Goal: Browse casually: Explore the website without a specific task or goal

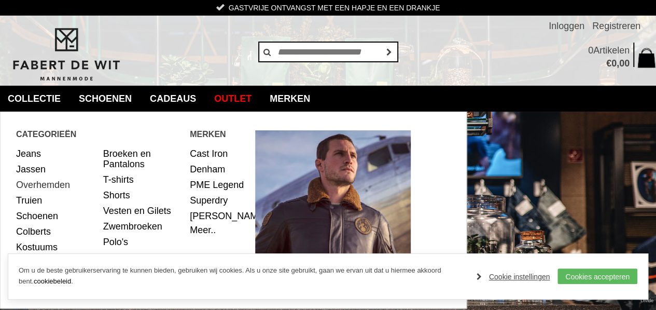
click at [53, 185] on link "Overhemden" at bounding box center [55, 185] width 79 height 16
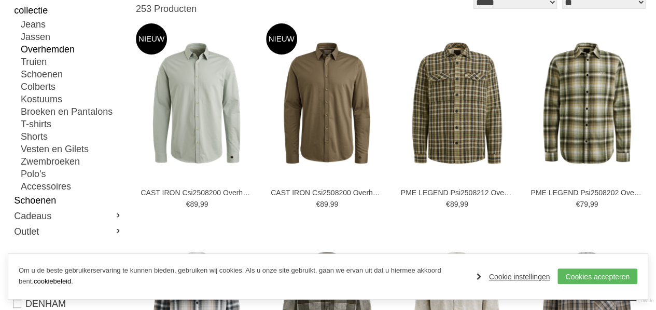
scroll to position [156, 0]
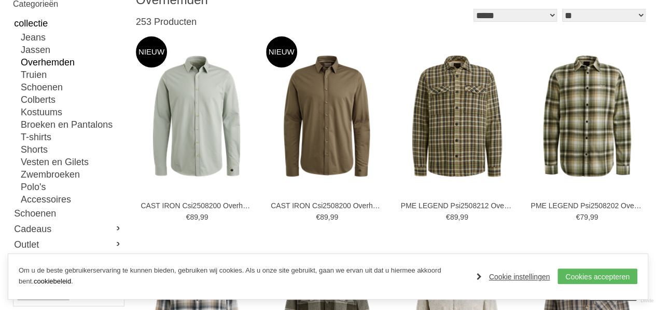
click at [61, 61] on link "Overhemden" at bounding box center [72, 62] width 103 height 12
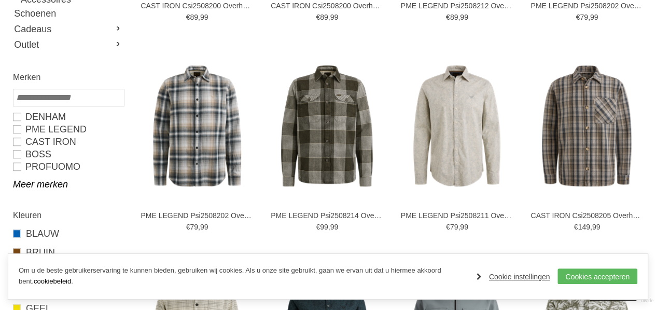
scroll to position [415, 0]
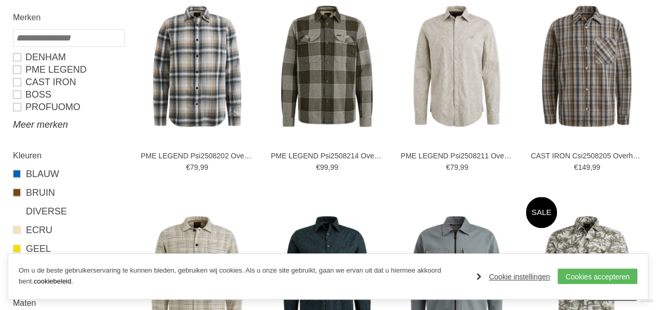
click at [57, 125] on link "Meer merken" at bounding box center [68, 124] width 110 height 12
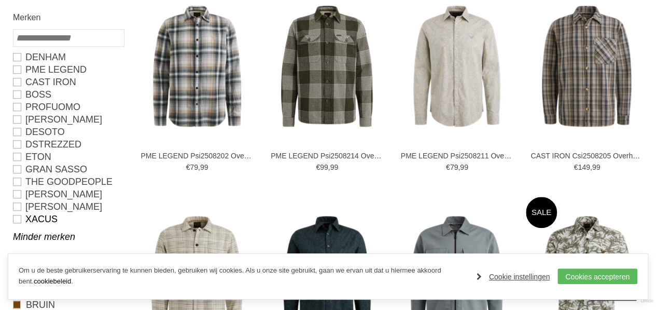
click at [44, 216] on link "Xacus" at bounding box center [68, 219] width 110 height 12
type input "***"
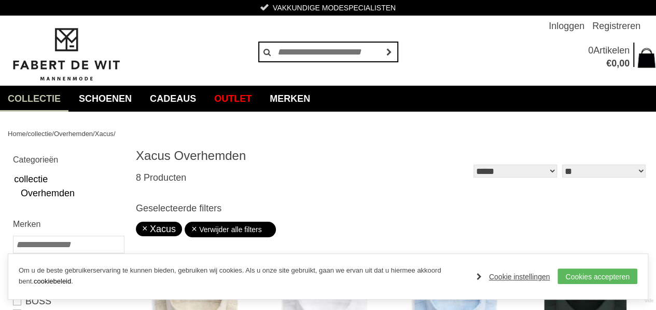
click at [51, 94] on link "collectie" at bounding box center [34, 99] width 68 height 26
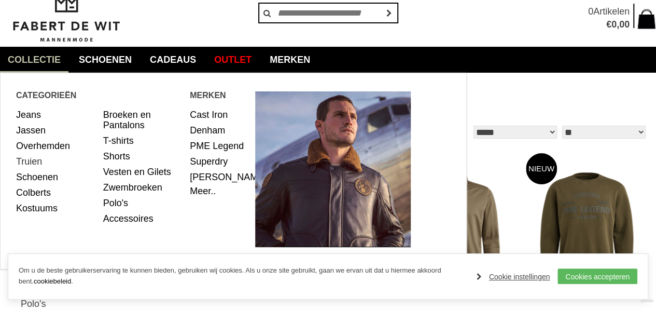
scroll to position [52, 0]
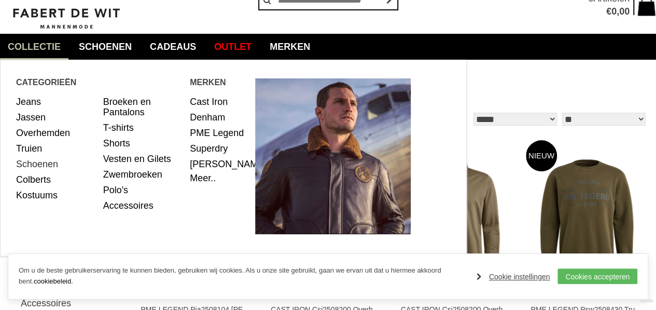
click at [27, 165] on link "Schoenen" at bounding box center [55, 164] width 79 height 16
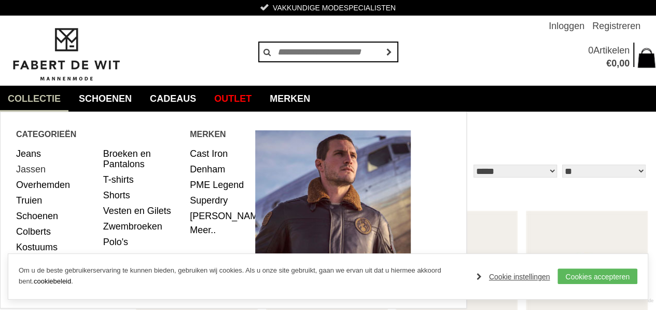
click at [27, 168] on link "Jassen" at bounding box center [55, 169] width 79 height 16
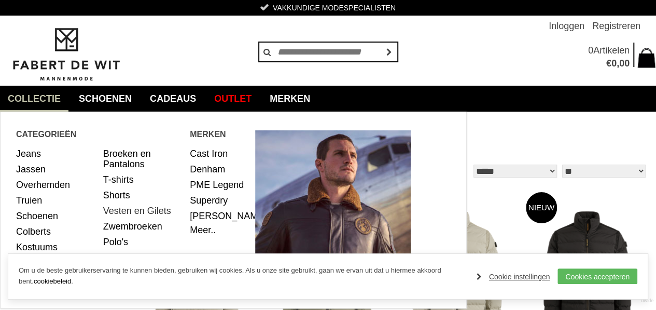
click at [118, 209] on link "Vesten en Gilets" at bounding box center [142, 211] width 79 height 16
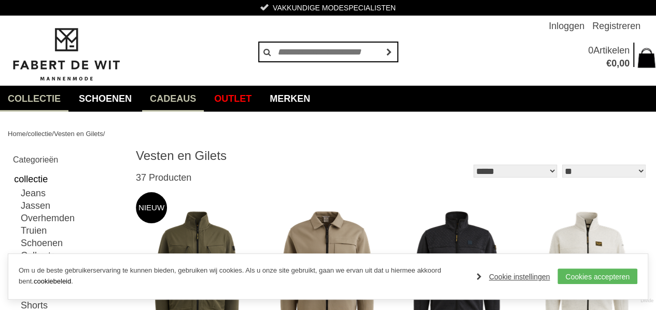
click at [175, 99] on link "Cadeaus" at bounding box center [173, 99] width 62 height 26
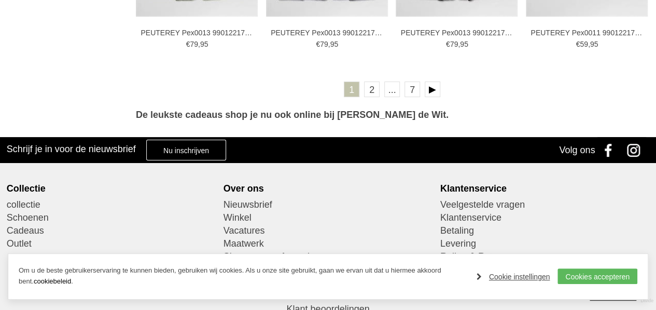
scroll to position [2022, 0]
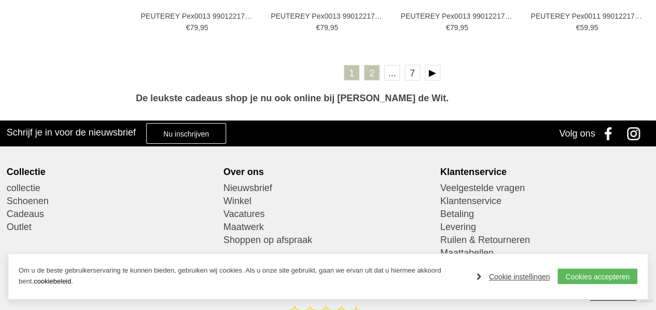
click at [371, 71] on link "2" at bounding box center [372, 73] width 16 height 16
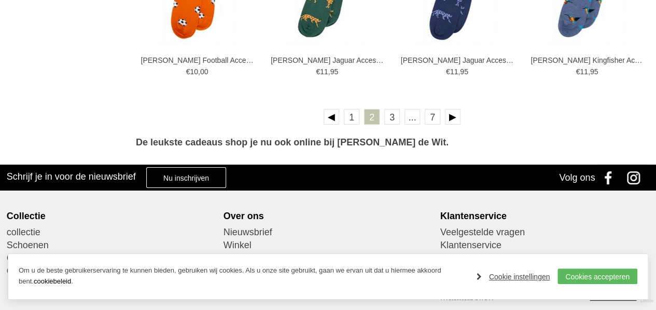
scroll to position [1971, 0]
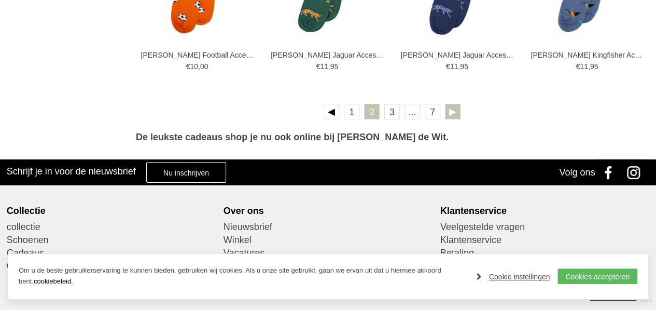
click at [455, 111] on link at bounding box center [453, 112] width 16 height 16
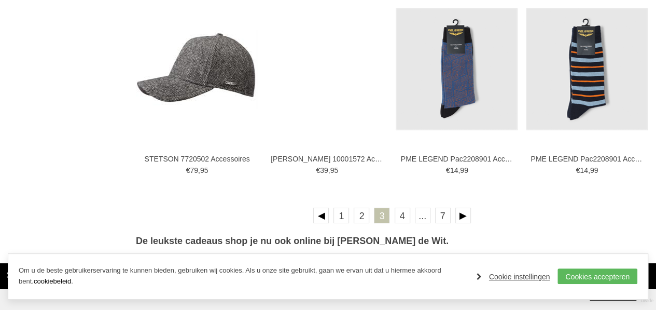
scroll to position [1919, 0]
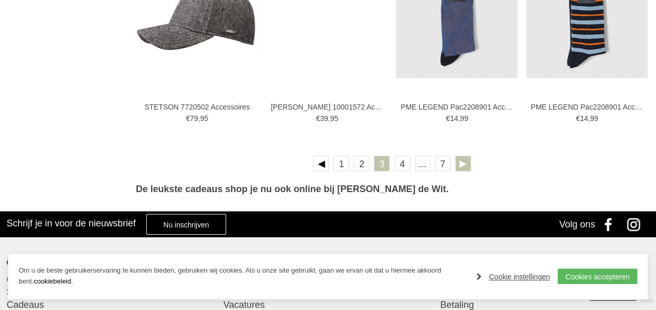
click at [460, 162] on link at bounding box center [463, 164] width 16 height 16
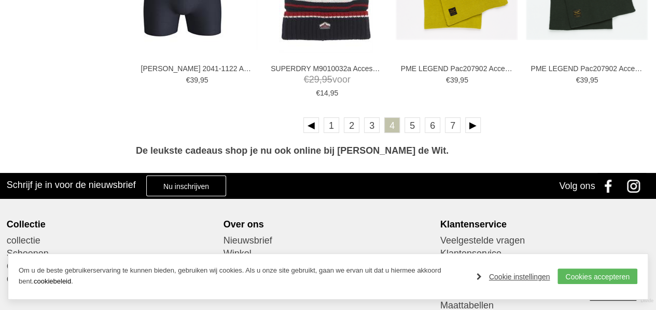
scroll to position [1971, 0]
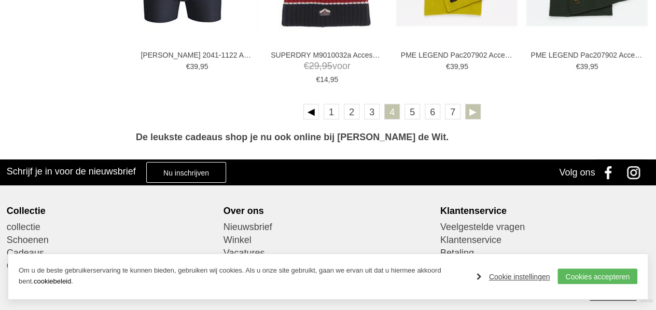
click at [471, 108] on link at bounding box center [473, 112] width 16 height 16
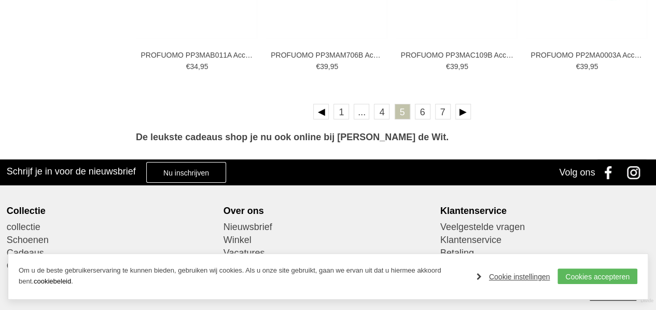
scroll to position [2022, 0]
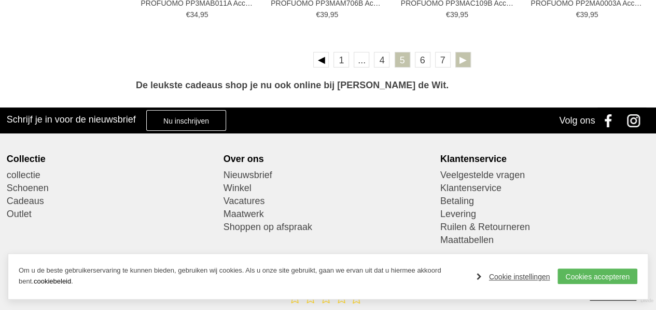
click at [459, 59] on link at bounding box center [463, 60] width 16 height 16
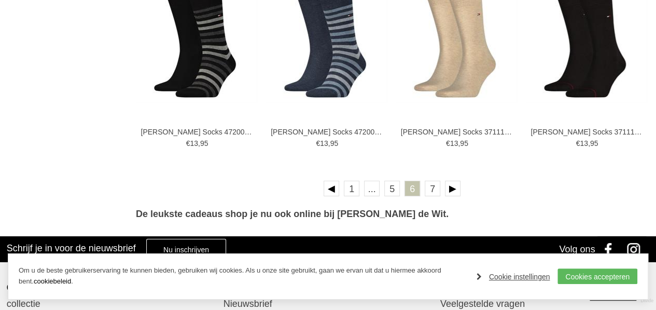
scroll to position [1919, 0]
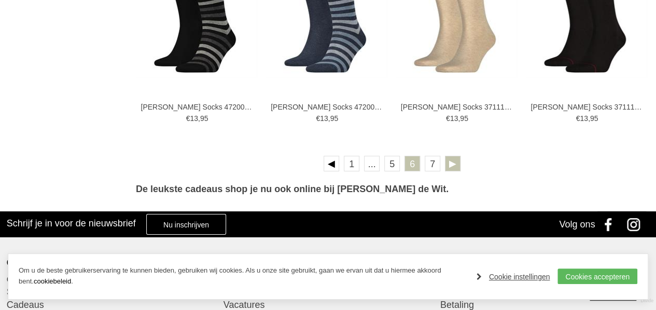
click at [452, 160] on link at bounding box center [453, 164] width 16 height 16
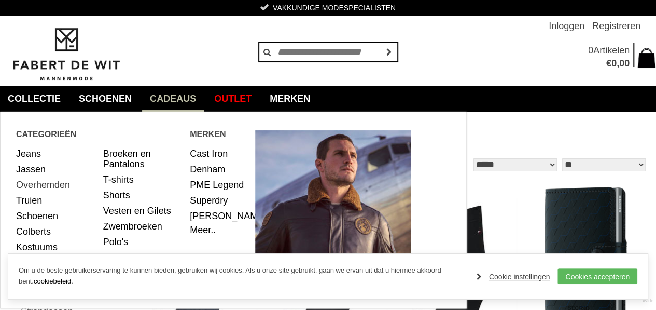
click at [51, 184] on link "Overhemden" at bounding box center [55, 185] width 79 height 16
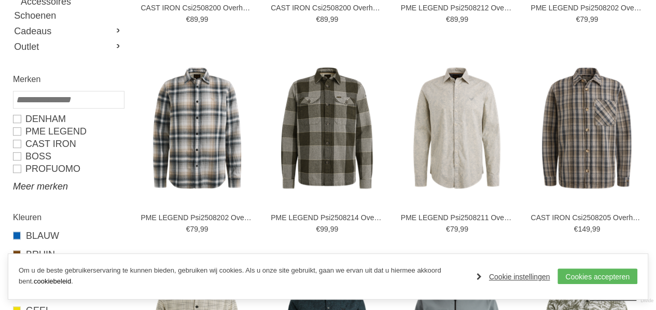
scroll to position [363, 0]
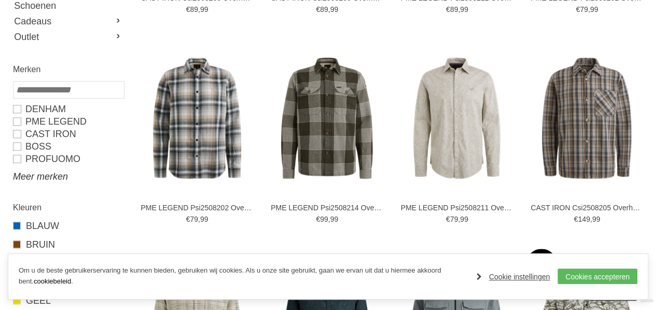
click at [50, 178] on link "Meer merken" at bounding box center [68, 176] width 110 height 12
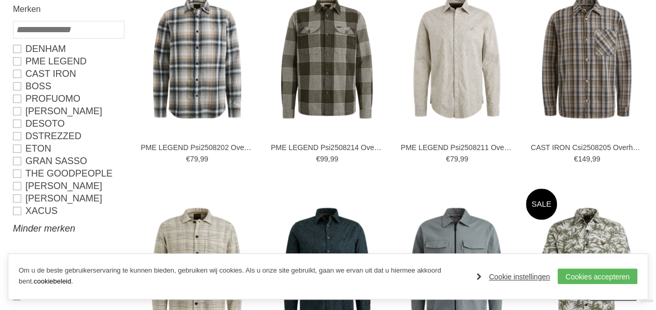
scroll to position [467, 0]
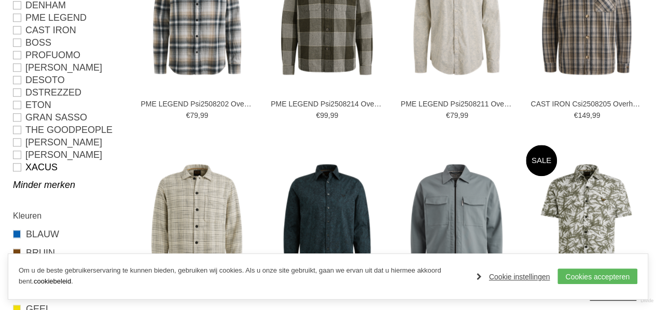
click at [50, 165] on link "Xacus" at bounding box center [68, 167] width 110 height 12
type input "***"
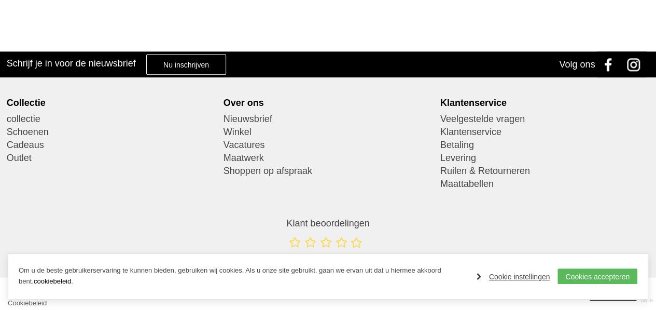
scroll to position [661, 0]
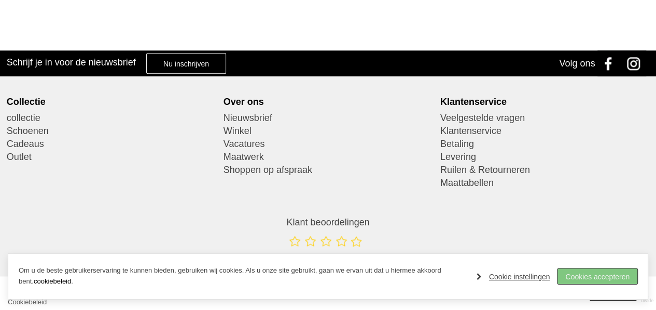
click at [588, 271] on link "Cookies accepteren" at bounding box center [597, 276] width 80 height 16
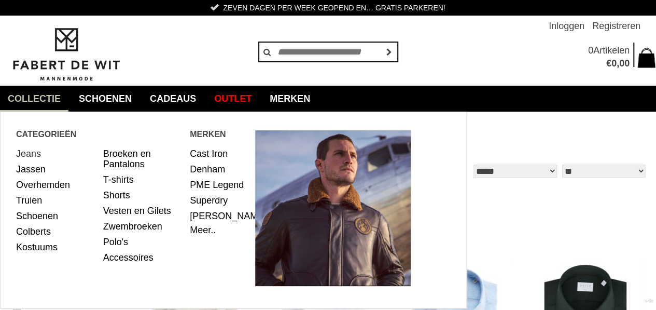
click at [39, 154] on link "Jeans" at bounding box center [55, 154] width 79 height 16
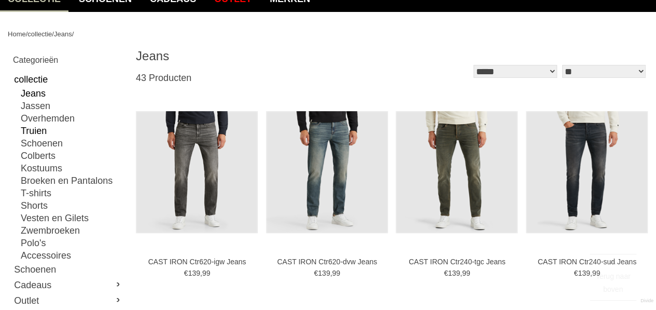
scroll to position [104, 0]
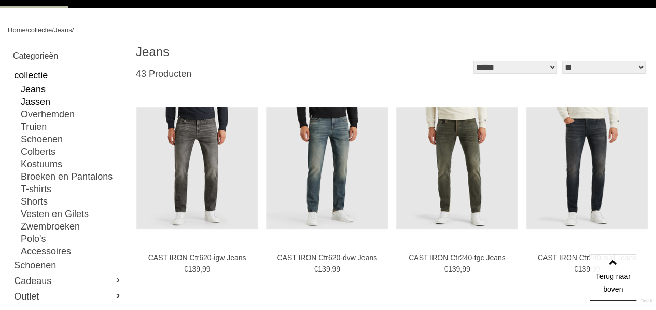
click at [40, 102] on link "Jassen" at bounding box center [72, 101] width 103 height 12
type input "**"
type input "***"
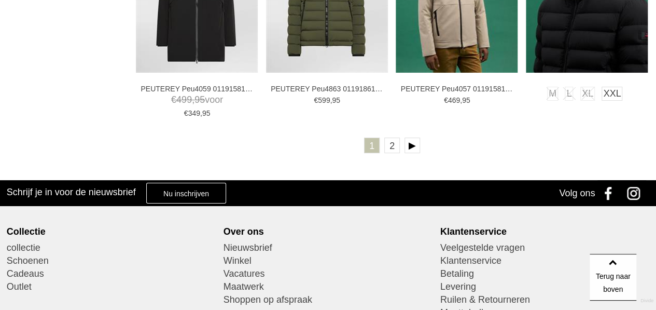
scroll to position [1971, 0]
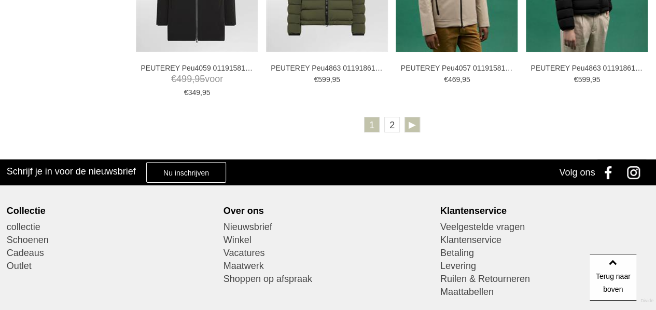
click at [416, 124] on link at bounding box center [412, 125] width 16 height 16
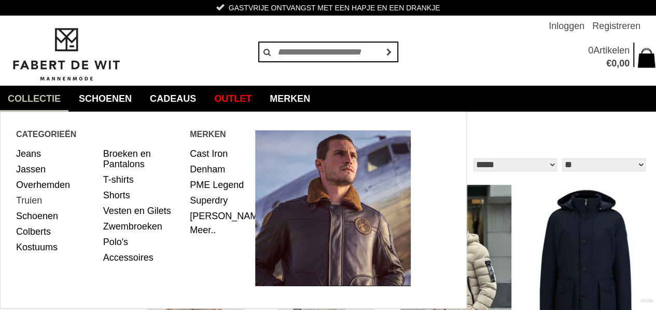
click at [34, 201] on link "Truien" at bounding box center [55, 200] width 79 height 16
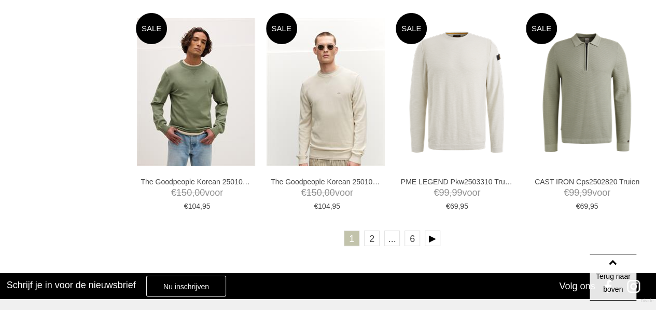
scroll to position [1867, 0]
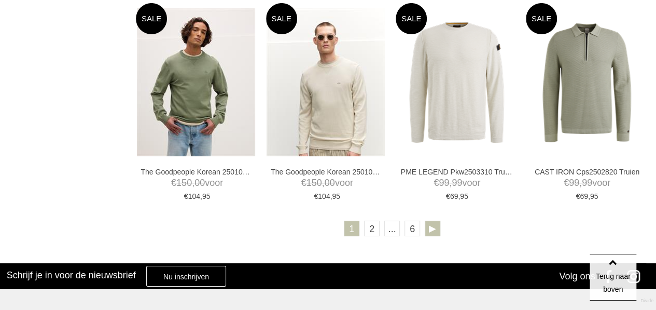
click at [433, 227] on link at bounding box center [433, 228] width 16 height 16
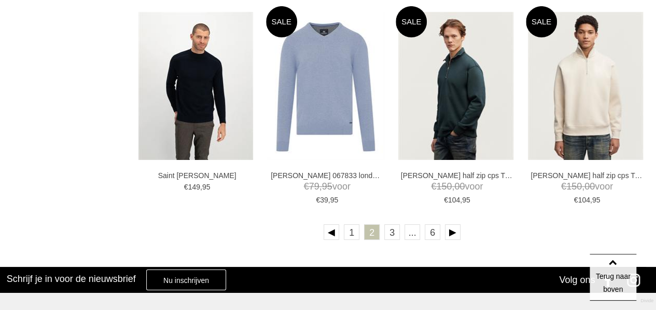
scroll to position [1867, 0]
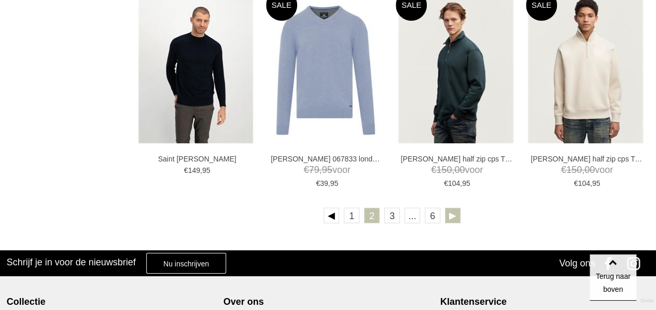
click at [457, 214] on link at bounding box center [453, 215] width 16 height 16
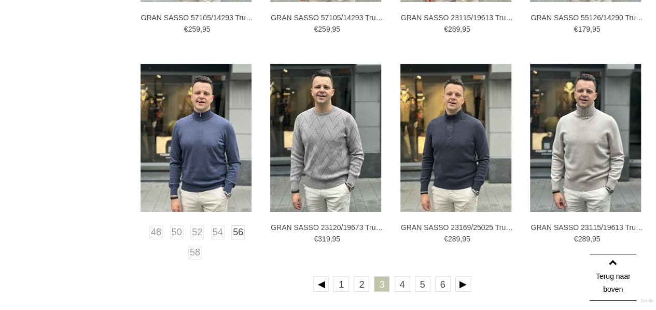
scroll to position [1815, 0]
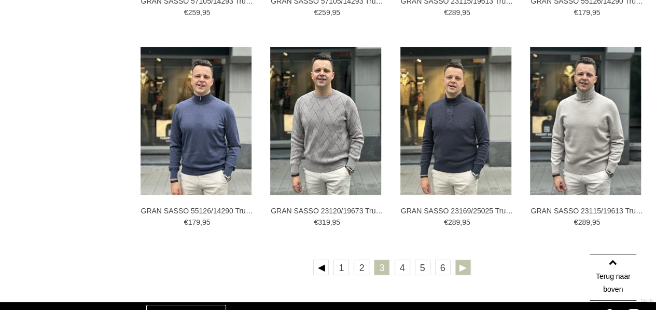
click at [463, 265] on link at bounding box center [463, 267] width 16 height 16
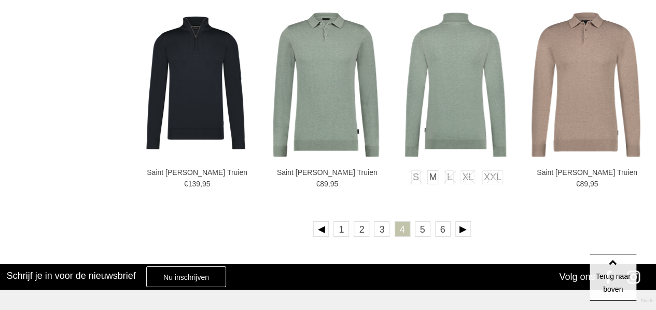
scroll to position [1867, 0]
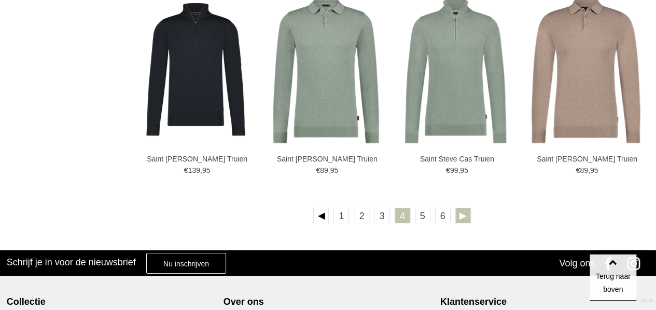
click at [462, 216] on link at bounding box center [463, 215] width 16 height 16
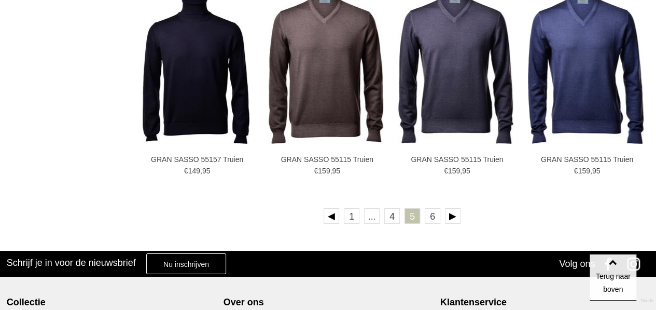
scroll to position [1867, 0]
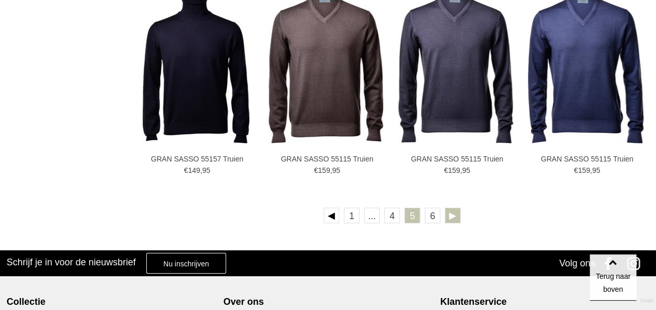
click at [454, 215] on link at bounding box center [453, 215] width 16 height 16
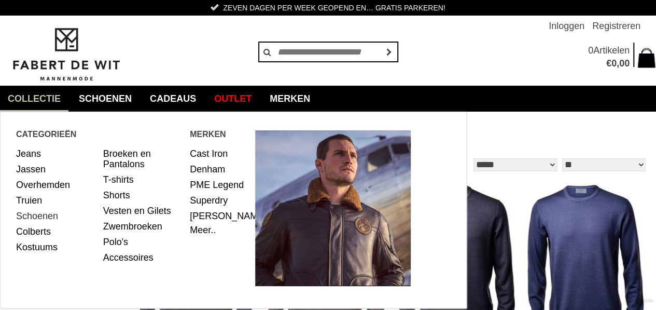
click at [43, 217] on link "Schoenen" at bounding box center [55, 216] width 79 height 16
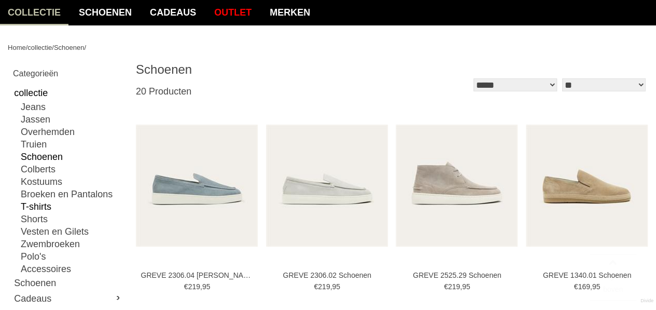
scroll to position [156, 0]
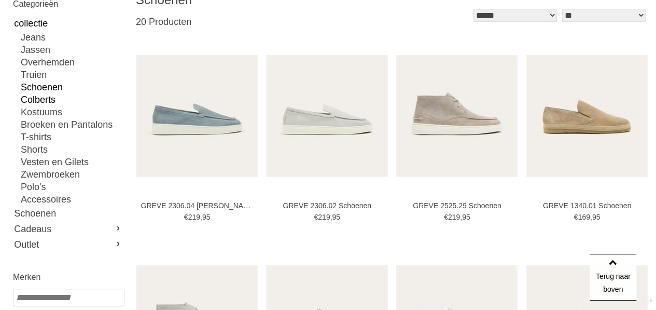
click at [40, 100] on link "Colberts" at bounding box center [72, 99] width 103 height 12
type input "***"
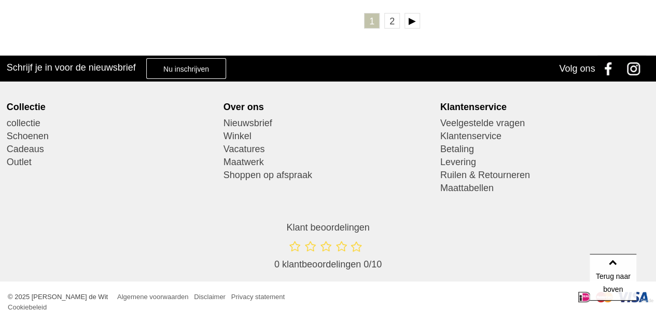
scroll to position [1919, 0]
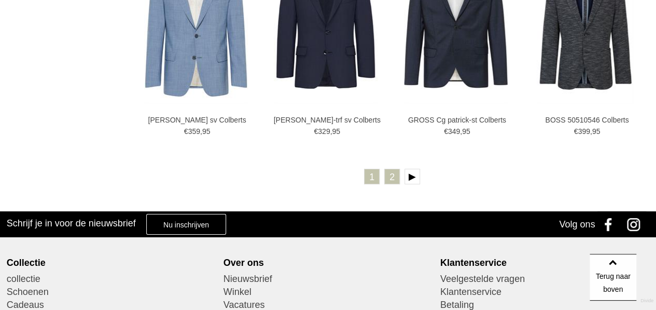
click at [389, 174] on link "2" at bounding box center [392, 177] width 16 height 16
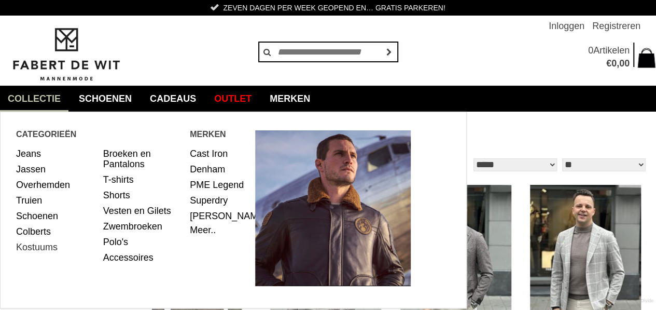
click at [33, 250] on link "Kostuums" at bounding box center [55, 247] width 79 height 16
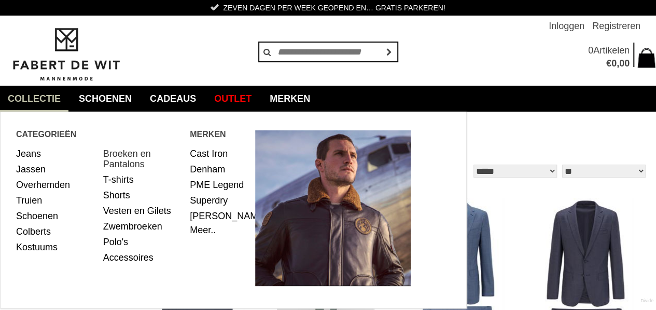
click at [137, 156] on link "Broeken en Pantalons" at bounding box center [142, 159] width 79 height 26
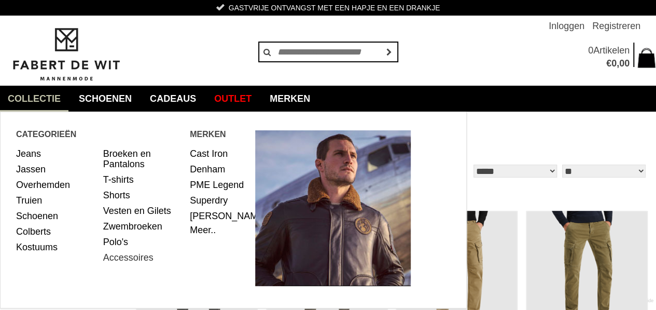
click at [130, 257] on link "Accessoires" at bounding box center [142, 257] width 79 height 16
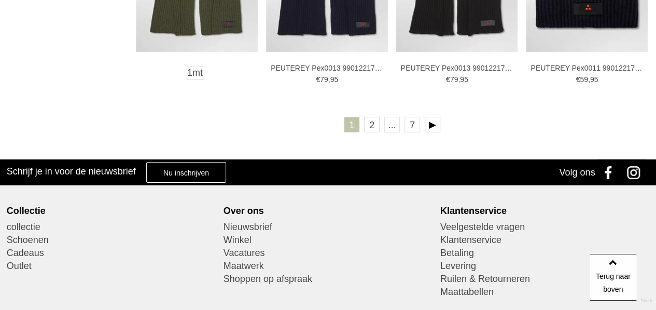
scroll to position [2078, 0]
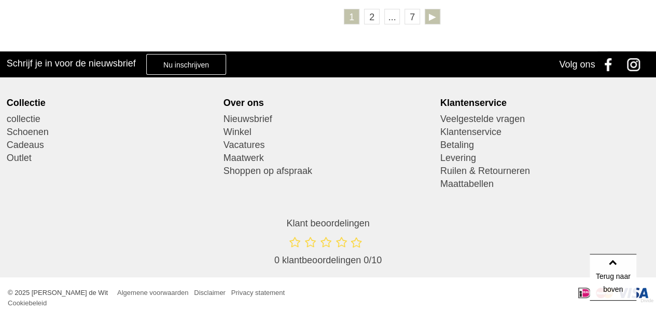
click at [434, 18] on link at bounding box center [433, 17] width 16 height 16
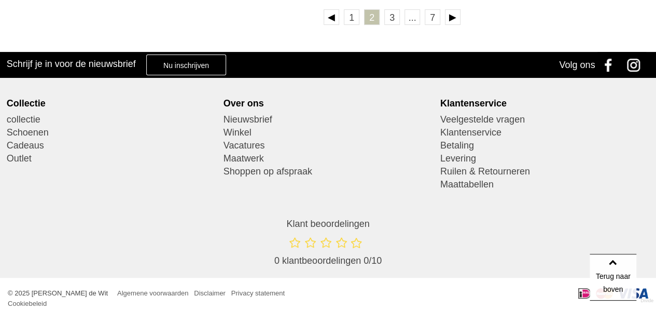
scroll to position [1909, 0]
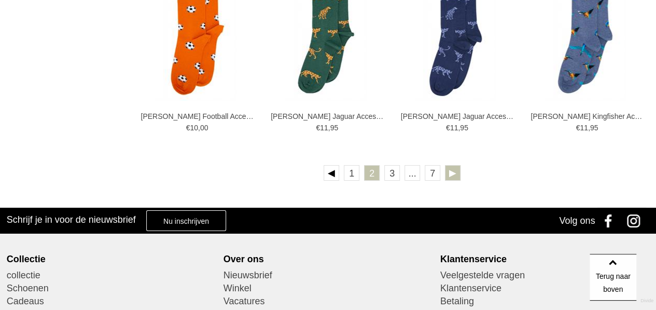
click at [451, 174] on link at bounding box center [453, 173] width 16 height 16
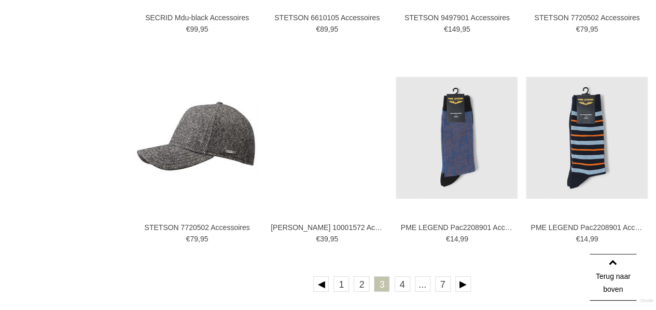
scroll to position [1815, 0]
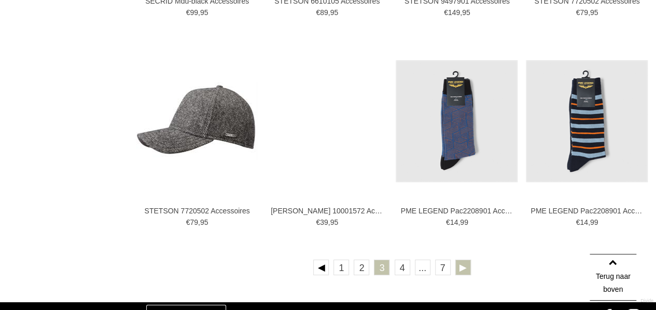
click at [460, 265] on link at bounding box center [463, 267] width 16 height 16
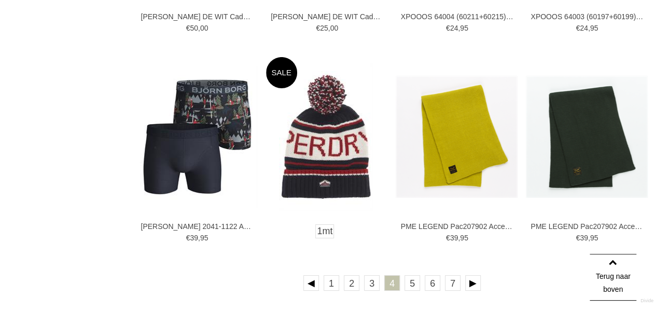
scroll to position [1815, 0]
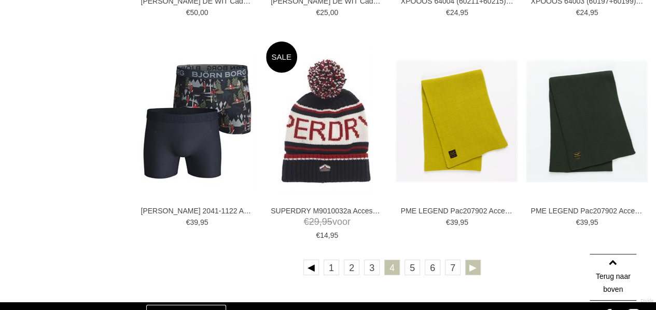
click at [470, 266] on link at bounding box center [473, 267] width 16 height 16
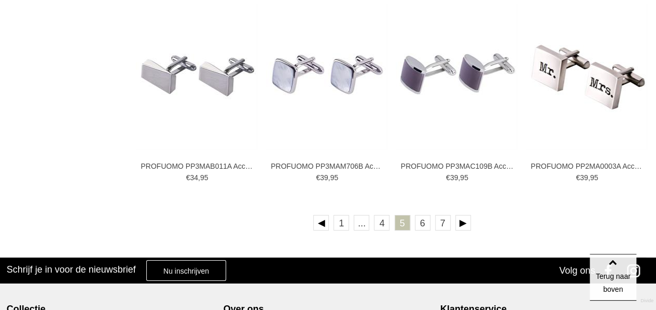
scroll to position [1919, 0]
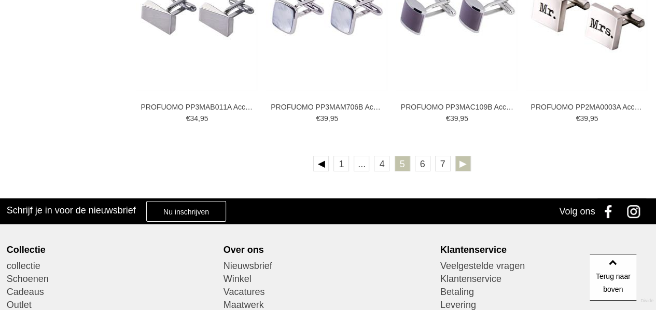
click at [460, 163] on link at bounding box center [463, 164] width 16 height 16
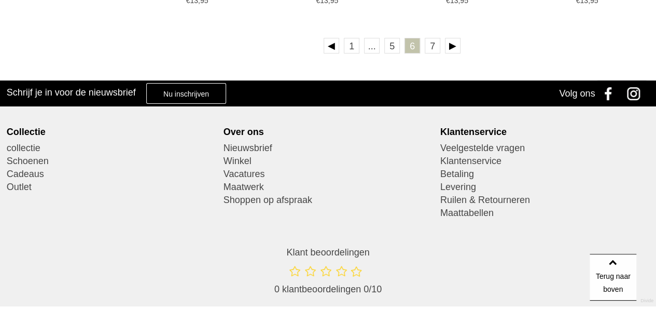
scroll to position [2013, 0]
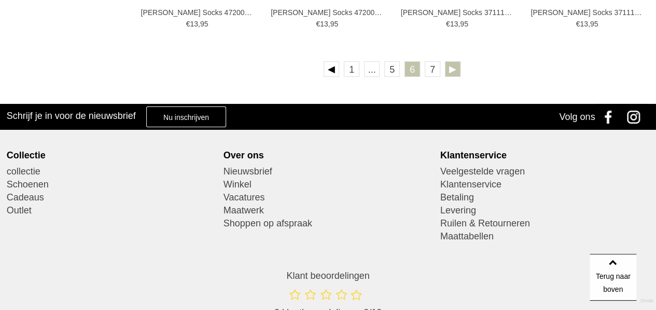
click at [453, 67] on link at bounding box center [453, 69] width 16 height 16
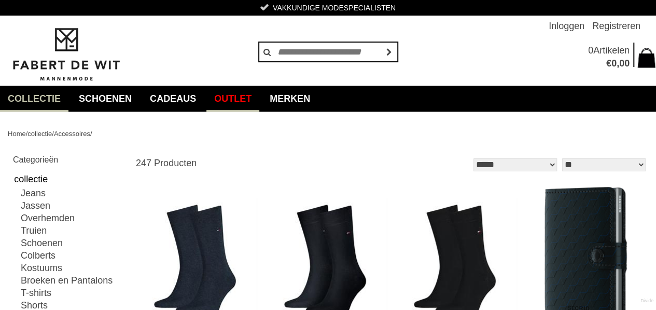
click at [256, 96] on link "Outlet" at bounding box center [232, 99] width 53 height 26
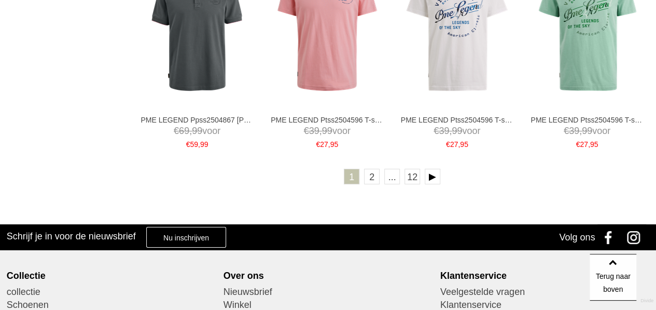
scroll to position [2022, 0]
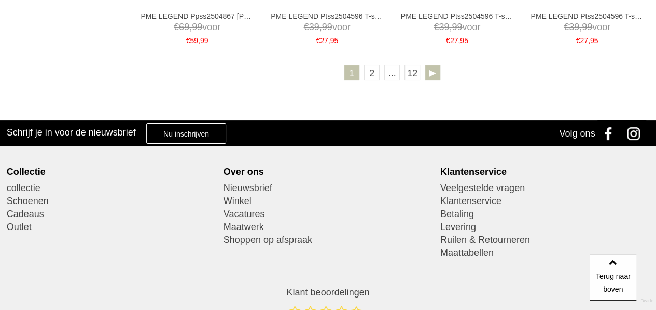
click at [435, 72] on link at bounding box center [433, 73] width 16 height 16
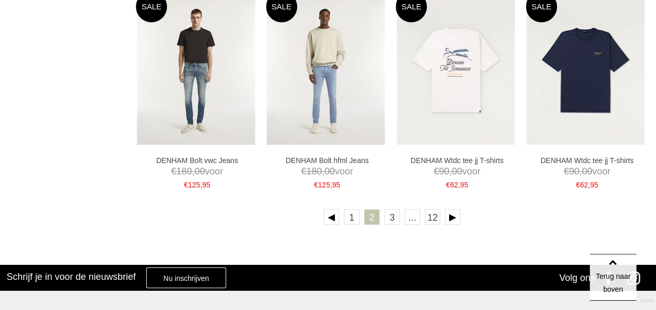
scroll to position [1867, 0]
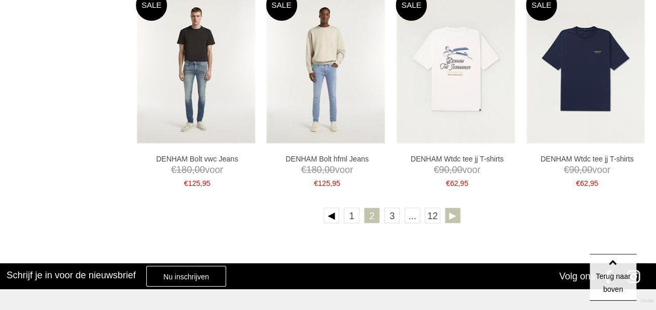
click at [452, 213] on link at bounding box center [453, 215] width 16 height 16
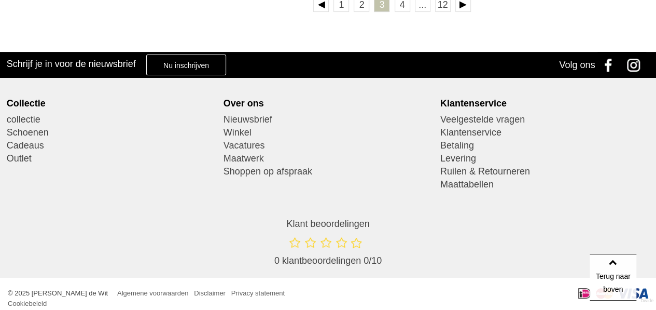
scroll to position [1922, 0]
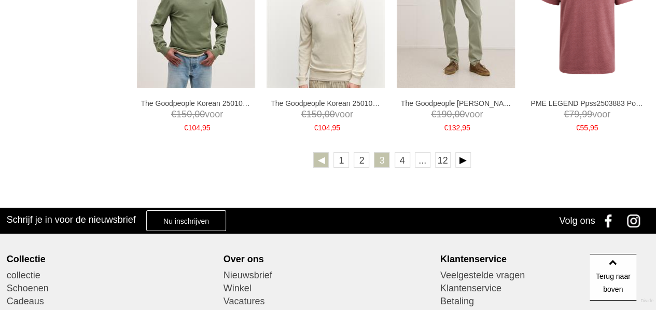
click at [321, 158] on link at bounding box center [321, 160] width 16 height 16
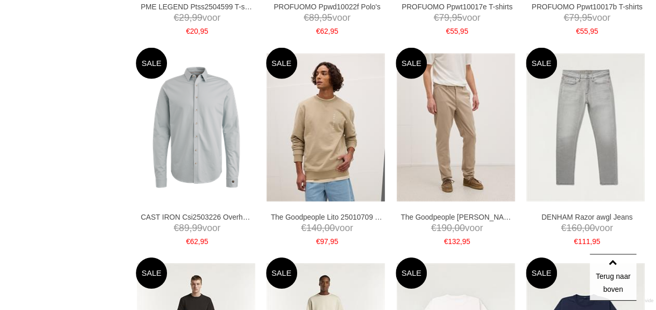
scroll to position [1556, 0]
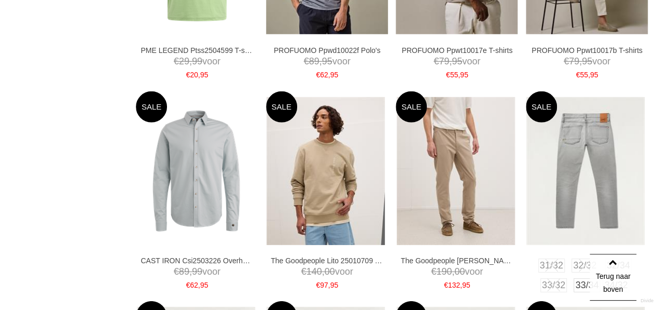
click at [595, 163] on img at bounding box center [585, 171] width 118 height 148
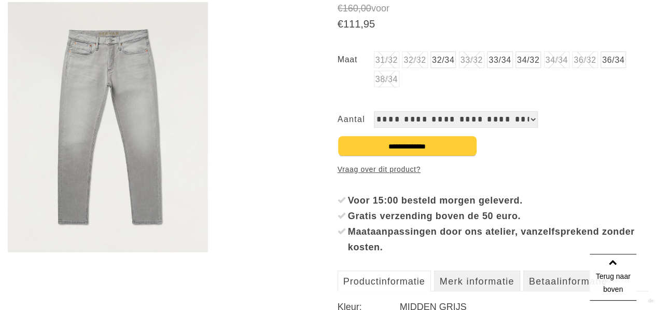
scroll to position [156, 0]
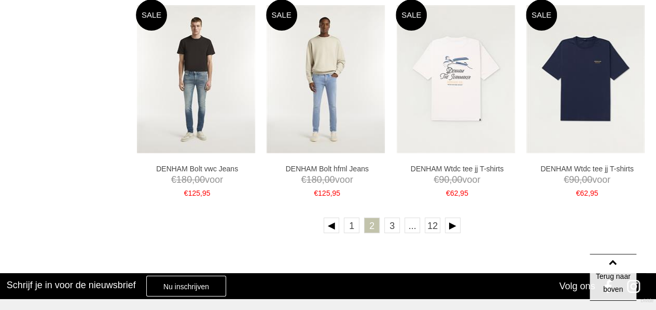
scroll to position [1867, 0]
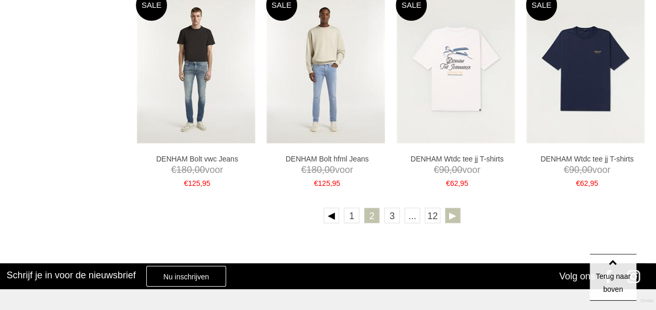
click at [453, 214] on link at bounding box center [453, 215] width 16 height 16
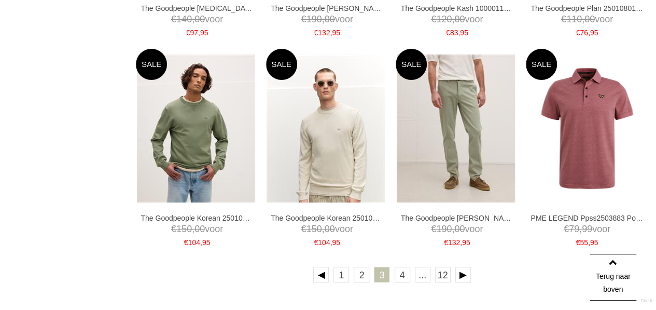
scroll to position [1815, 0]
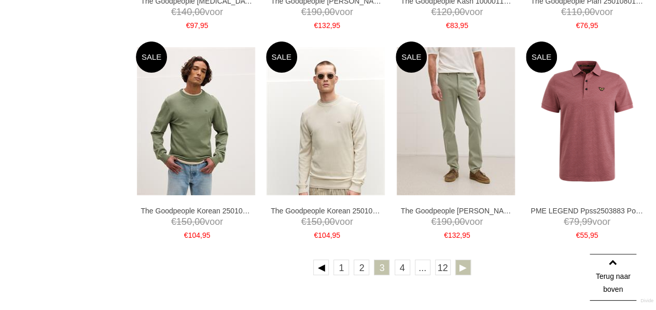
click at [462, 265] on link at bounding box center [463, 267] width 16 height 16
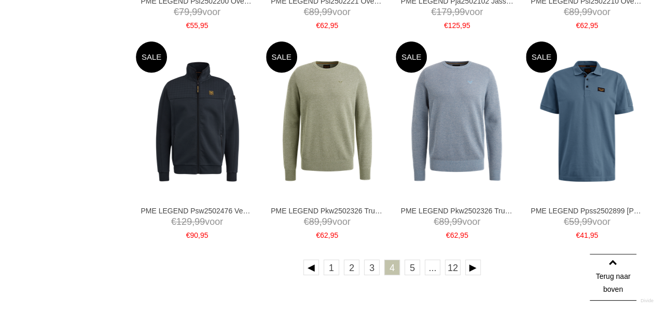
scroll to position [1867, 0]
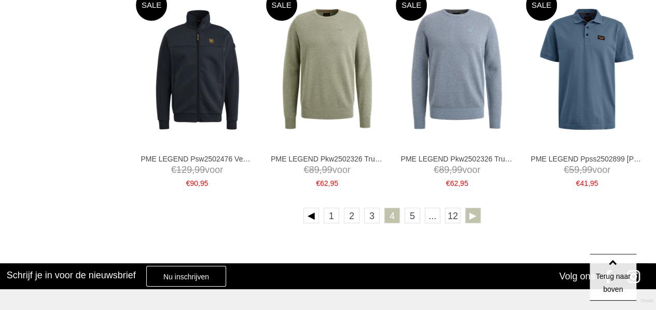
click at [473, 211] on link at bounding box center [473, 215] width 16 height 16
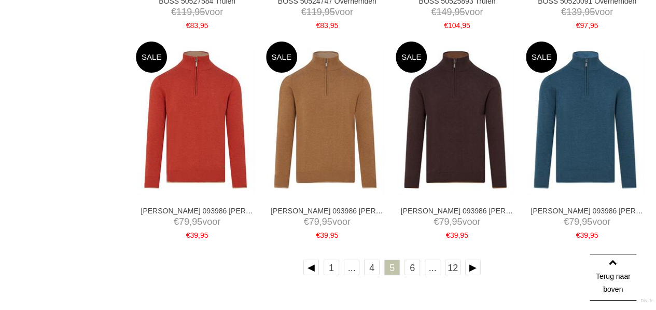
scroll to position [1763, 0]
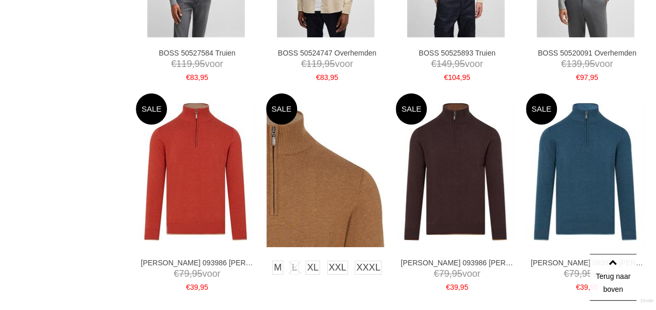
click at [313, 176] on img at bounding box center [326, 173] width 118 height 148
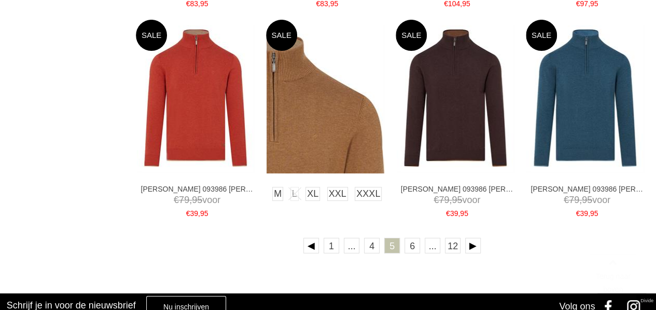
scroll to position [1941, 0]
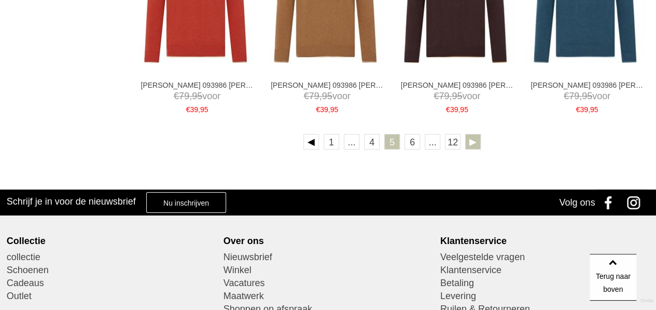
click at [472, 138] on link at bounding box center [473, 142] width 16 height 16
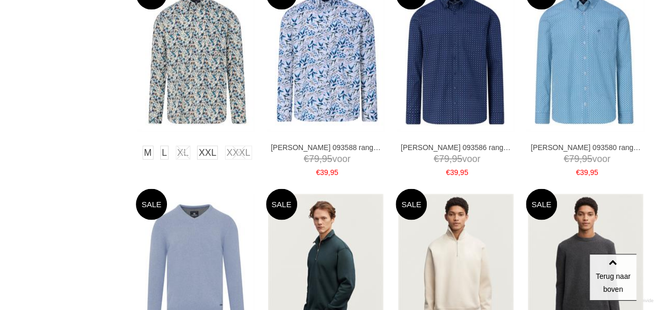
scroll to position [933, 0]
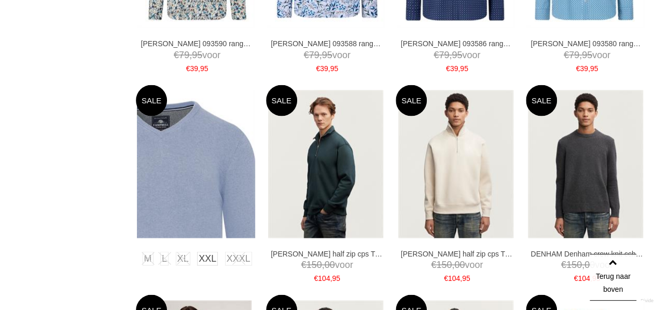
click at [189, 145] on img at bounding box center [196, 164] width 118 height 148
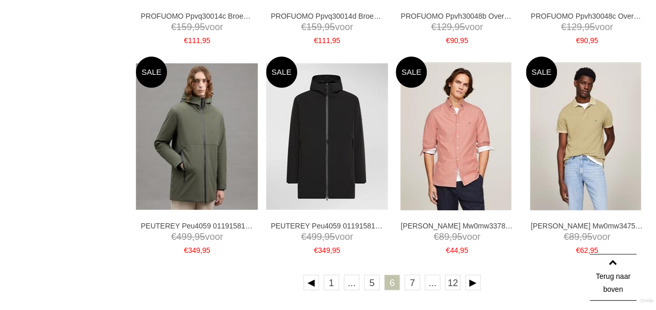
scroll to position [1816, 0]
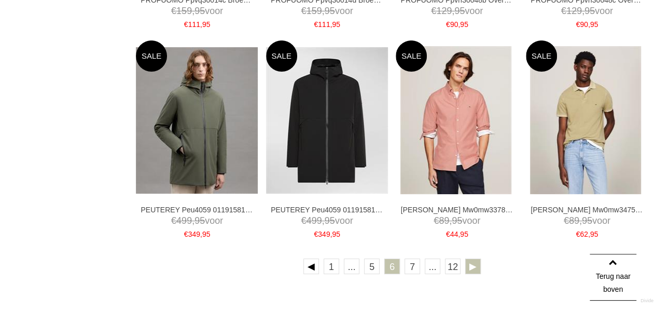
click at [472, 266] on link at bounding box center [473, 266] width 16 height 16
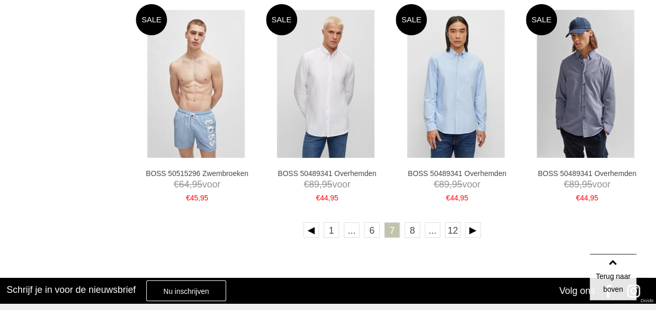
scroll to position [1867, 0]
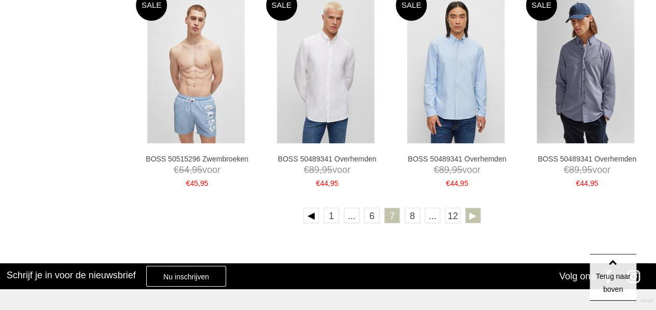
click at [475, 214] on link at bounding box center [473, 215] width 16 height 16
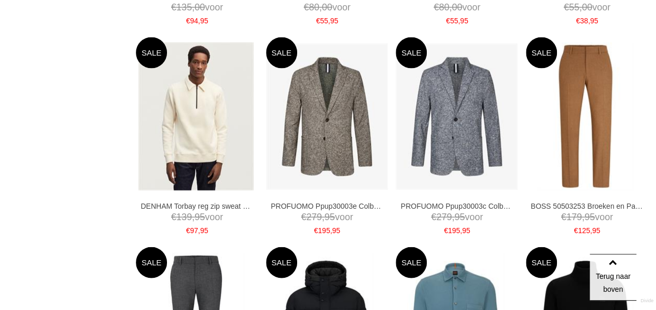
scroll to position [985, 0]
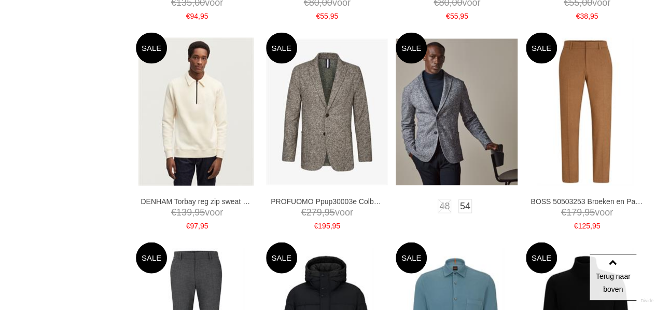
click at [456, 144] on img at bounding box center [457, 112] width 122 height 146
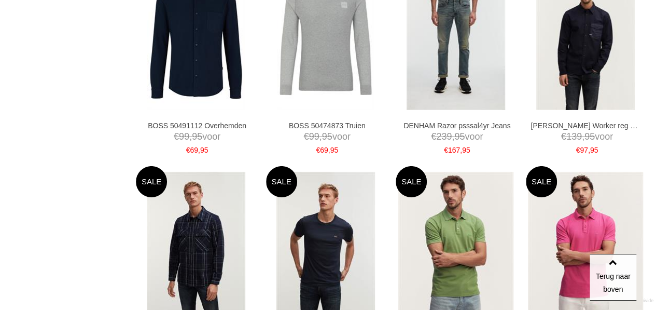
scroll to position [1794, 0]
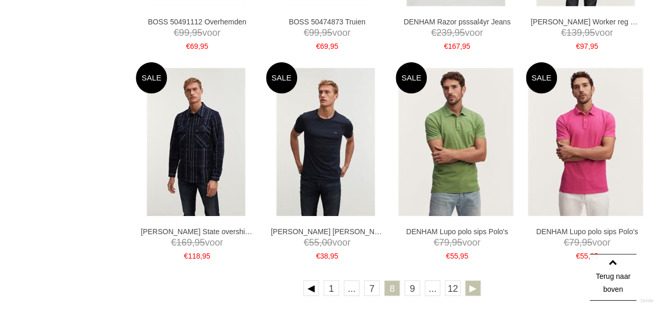
click at [471, 287] on link at bounding box center [473, 288] width 16 height 16
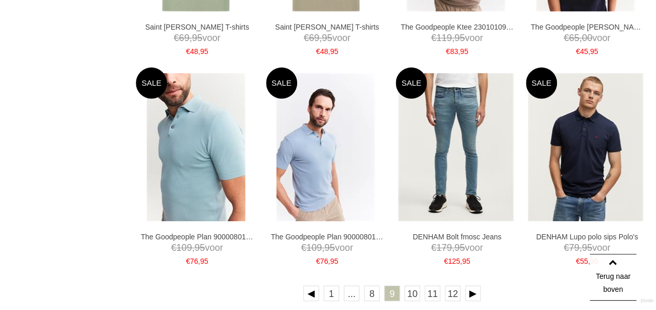
scroll to position [1815, 0]
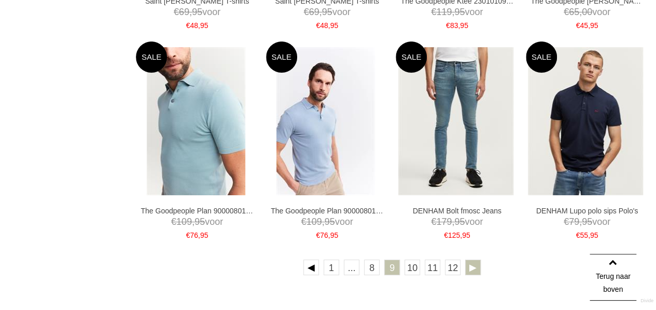
click at [471, 264] on link at bounding box center [473, 267] width 16 height 16
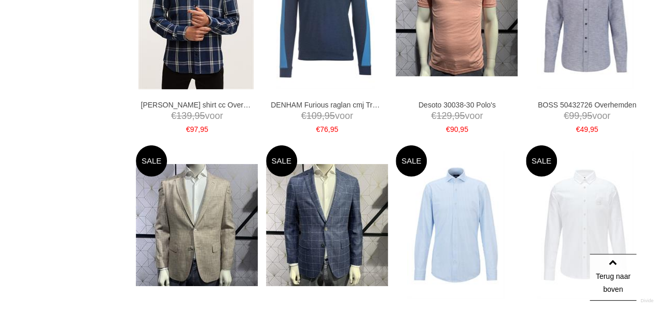
scroll to position [1815, 0]
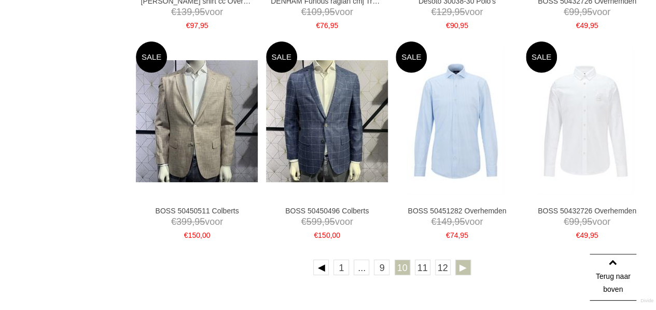
click at [460, 267] on link at bounding box center [463, 267] width 16 height 16
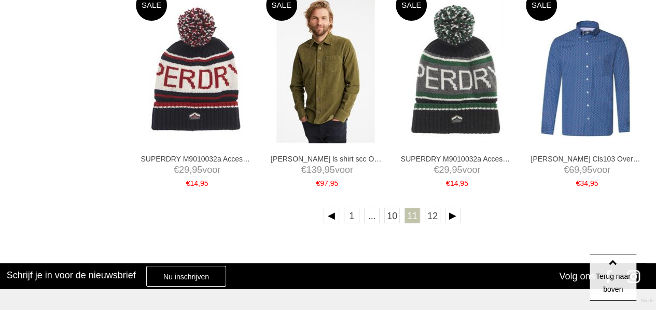
scroll to position [1971, 0]
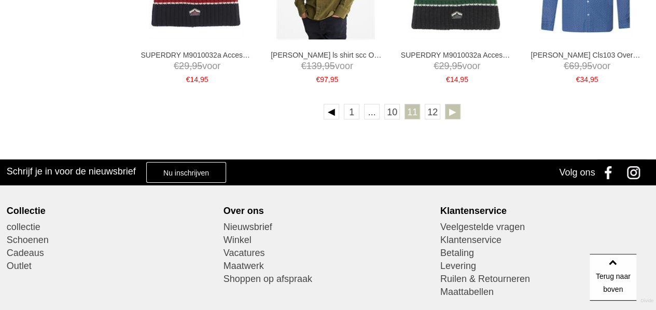
click at [451, 114] on link at bounding box center [453, 112] width 16 height 16
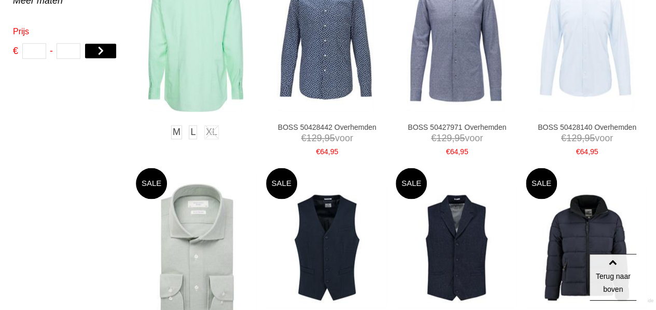
scroll to position [624, 0]
